Goal: Information Seeking & Learning: Understand process/instructions

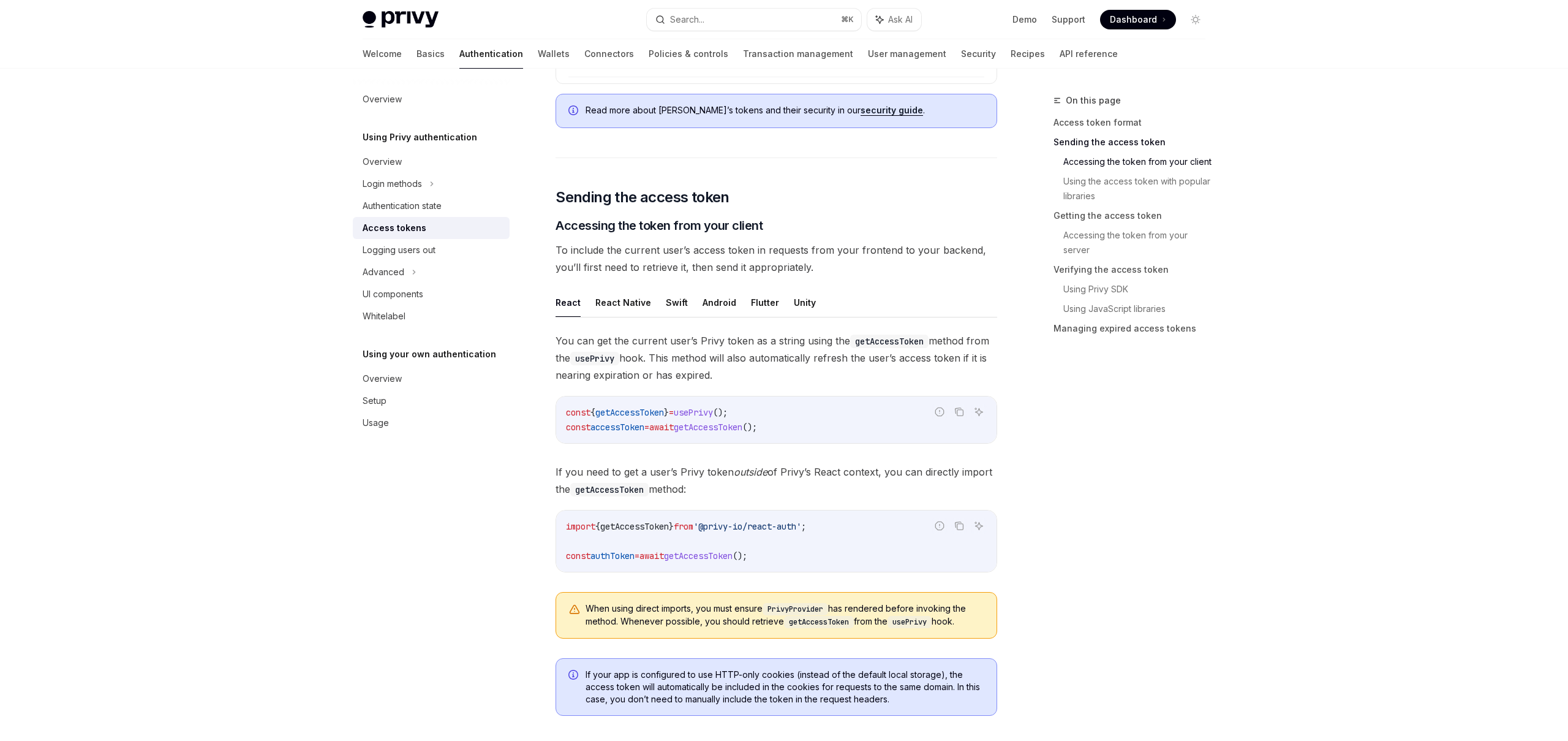
scroll to position [785, 0]
click at [645, 410] on span "getAccessToken" at bounding box center [630, 410] width 69 height 11
copy span "getAccessToken"
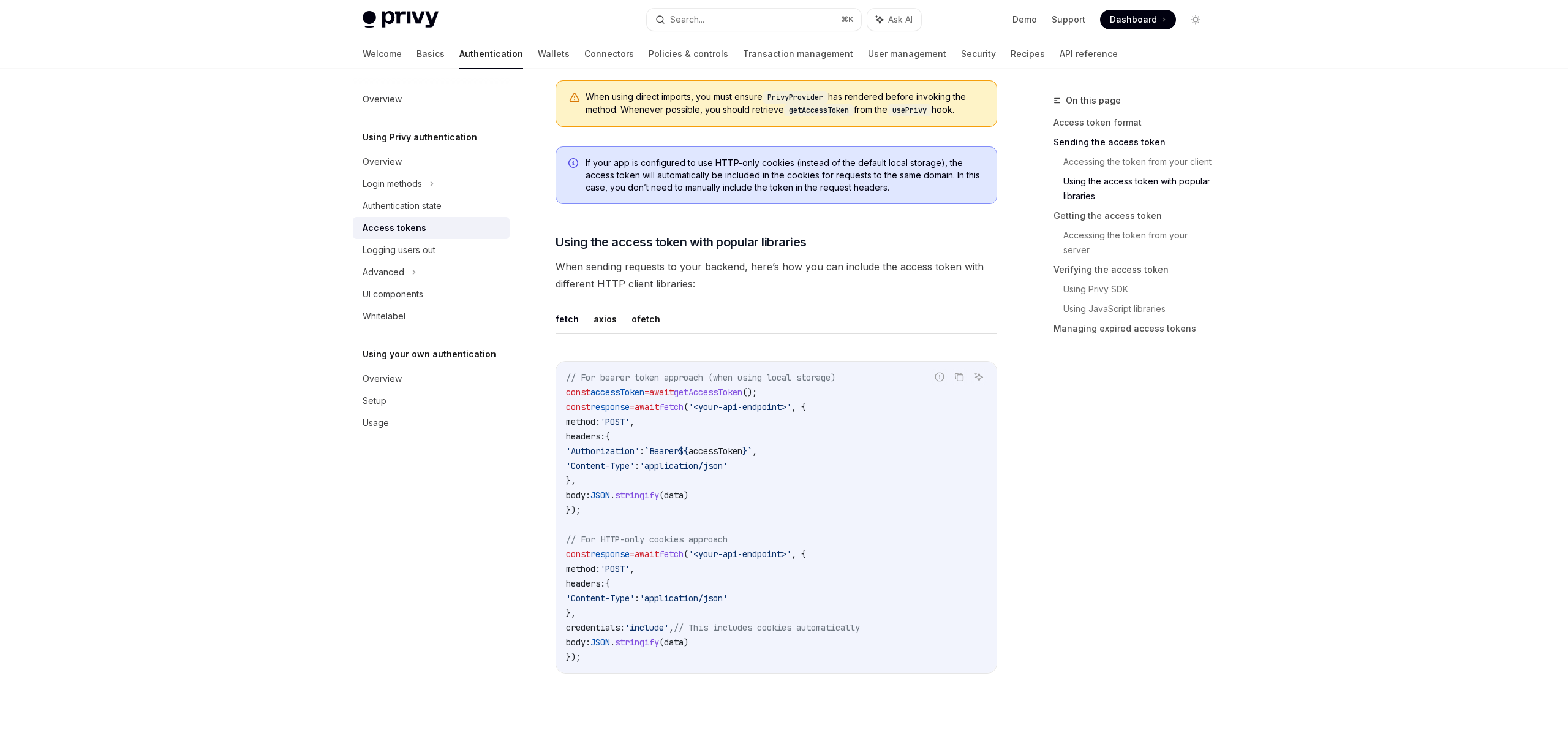
scroll to position [1304, 0]
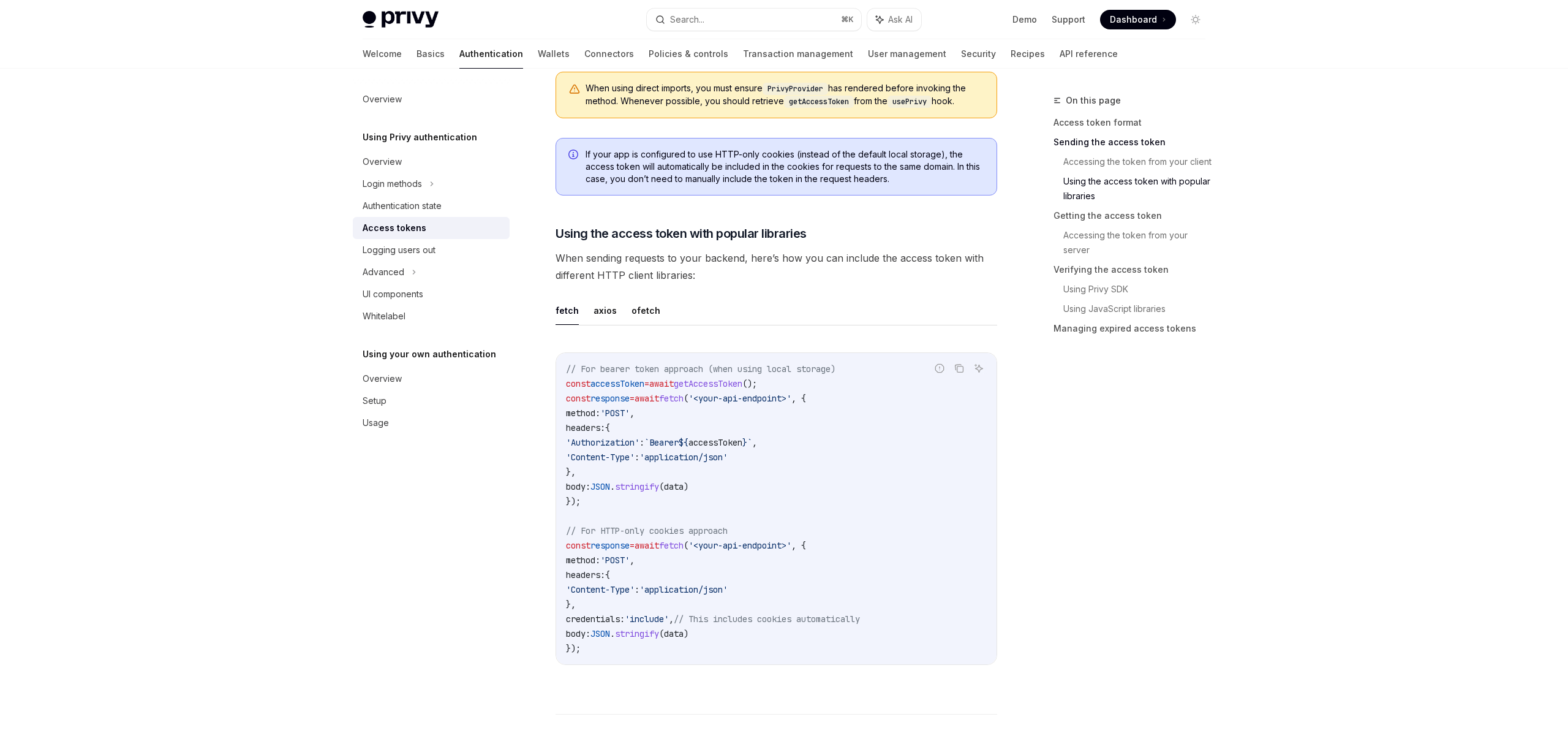
click at [758, 449] on code "// For bearer token approach (when using local storage) const accessToken = awa…" at bounding box center [776, 508] width 421 height 294
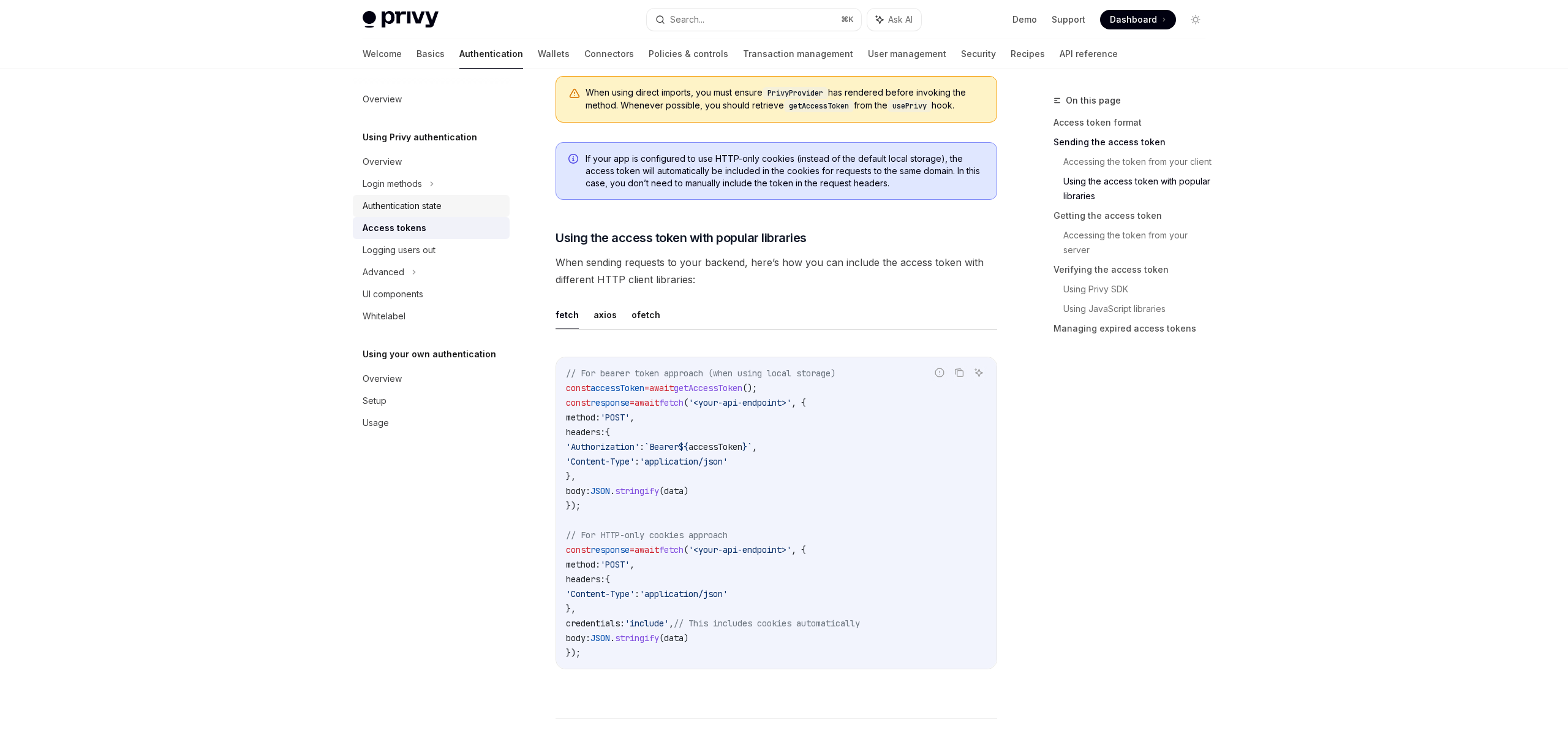
click at [419, 201] on div "Authentication state" at bounding box center [402, 206] width 79 height 15
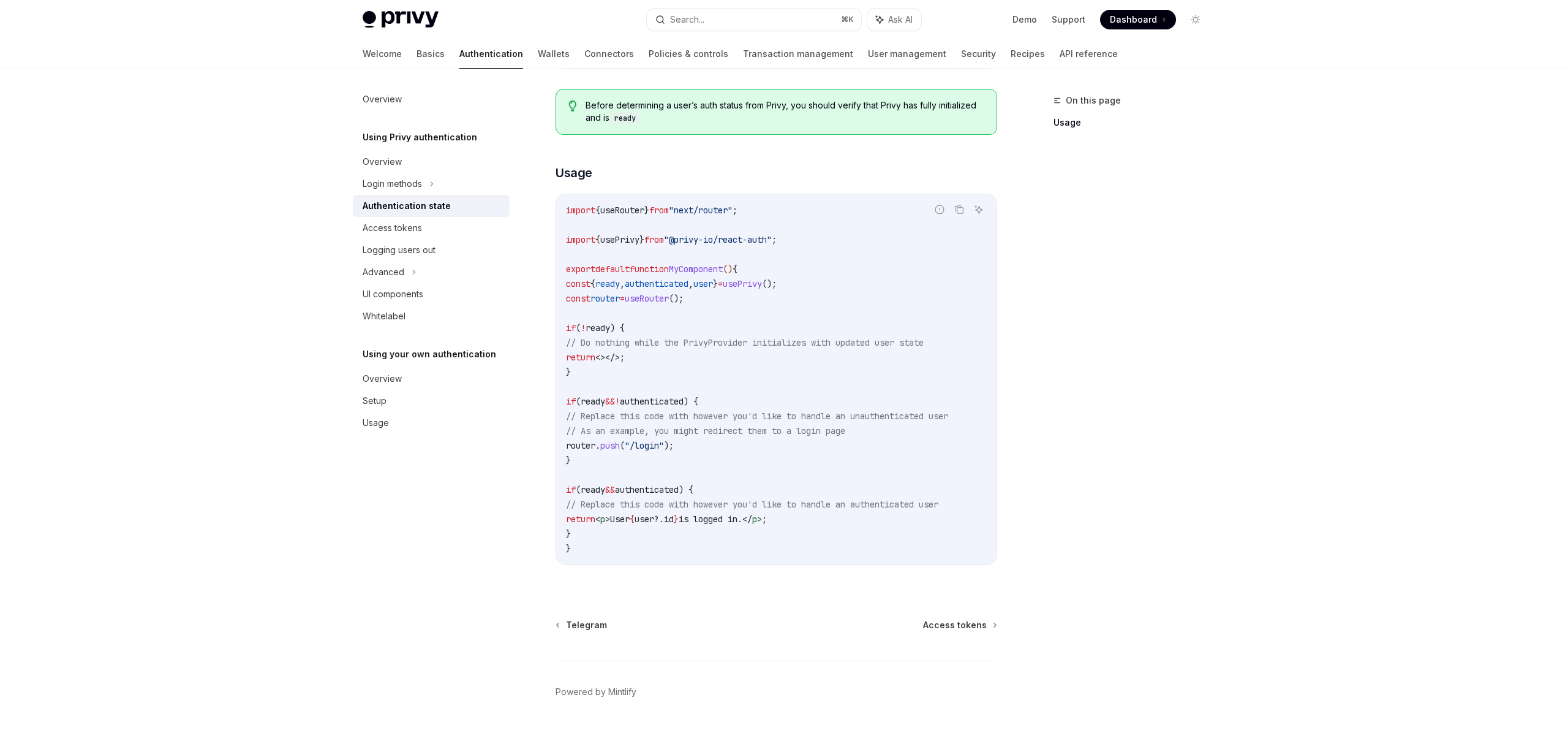
scroll to position [271, 0]
click at [661, 297] on span "useRouter" at bounding box center [647, 301] width 44 height 11
click at [659, 389] on code "import { useRouter } from "next/router" ; import { usePrivy } from "@privy-io/r…" at bounding box center [776, 382] width 421 height 353
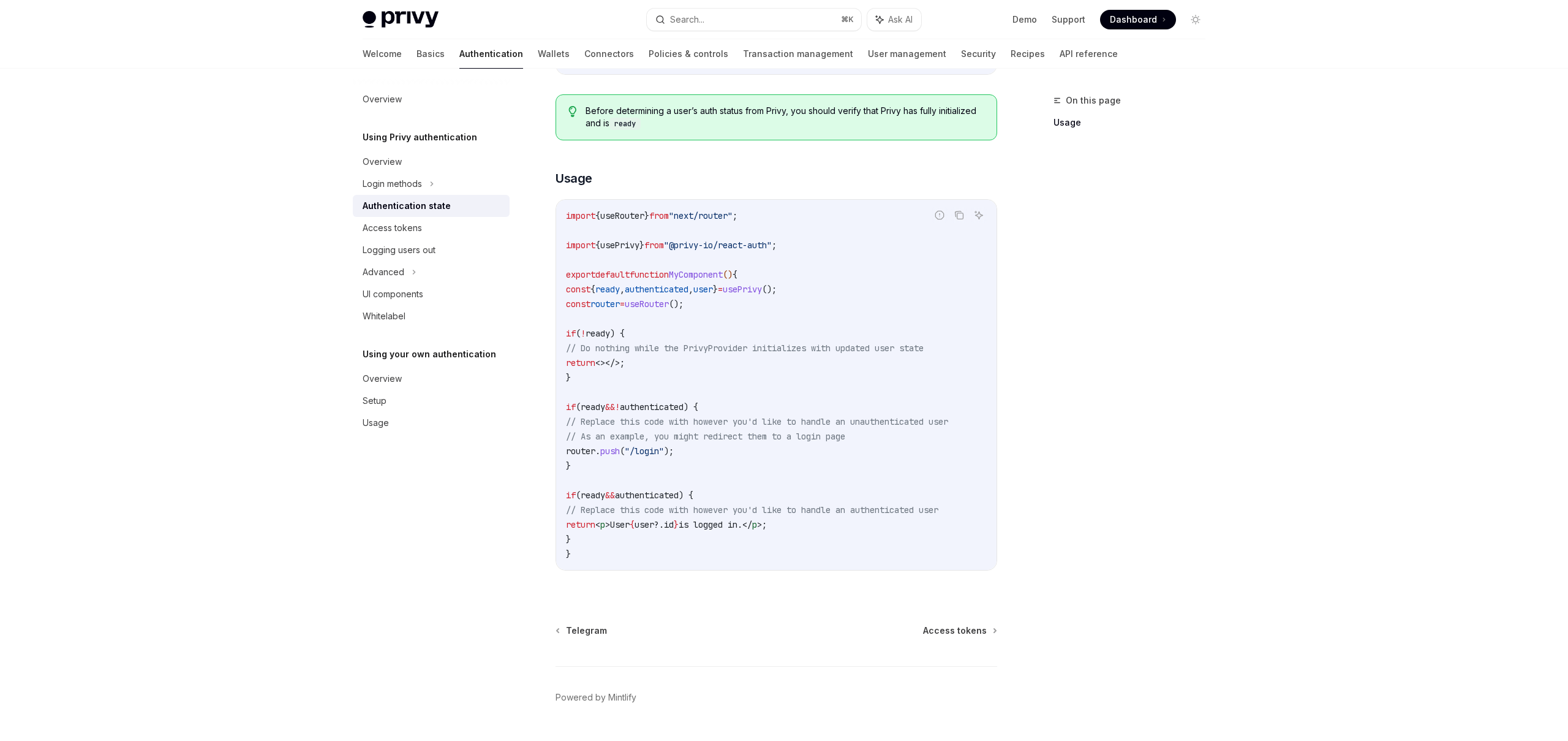
scroll to position [272, 0]
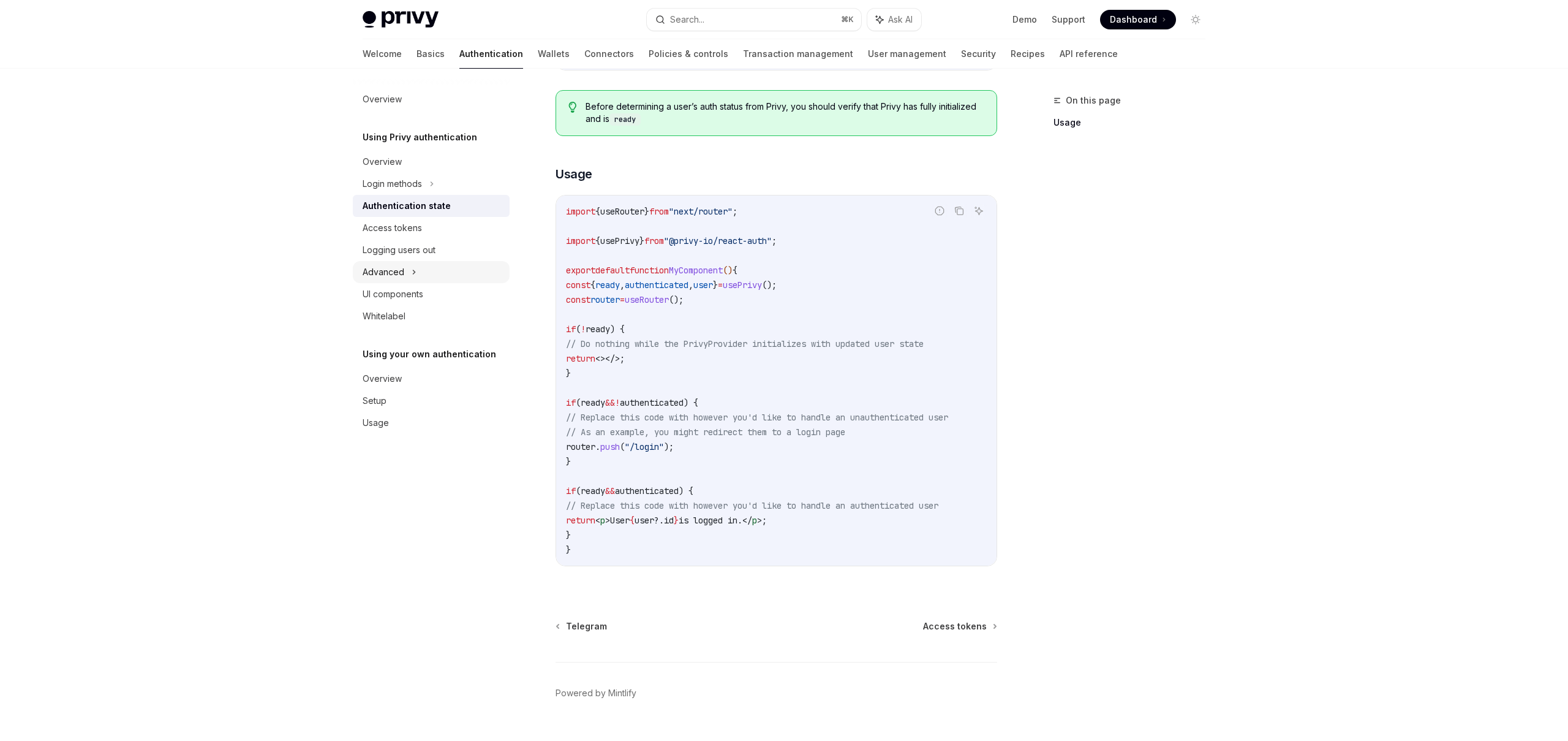
click at [390, 271] on div "Advanced" at bounding box center [383, 272] width 42 height 15
click at [637, 325] on code "import { useRouter } from "next/router" ; import { usePrivy } from "@privy-io/r…" at bounding box center [776, 380] width 421 height 353
click at [403, 188] on div "Login methods" at bounding box center [392, 184] width 59 height 15
type textarea "*"
